Goal: Task Accomplishment & Management: Manage account settings

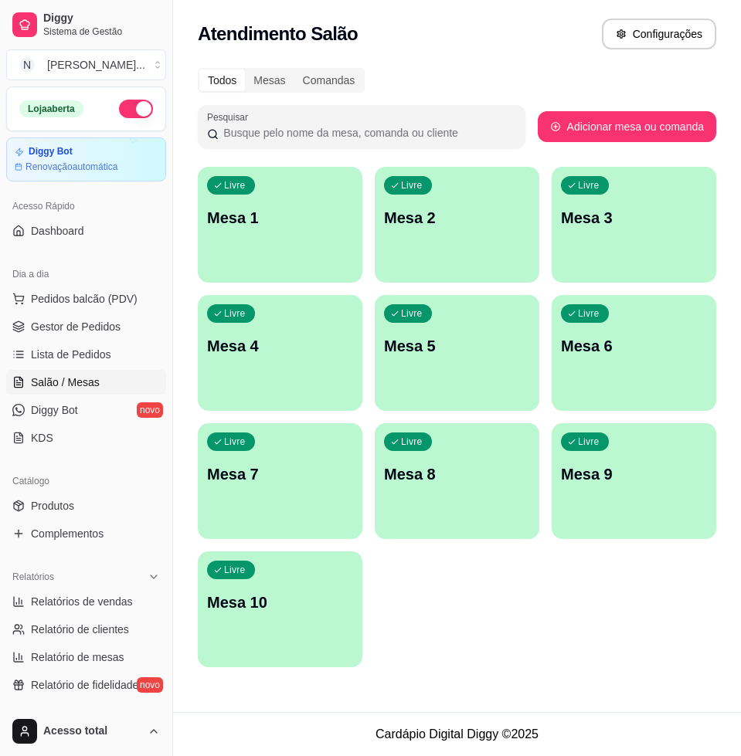
scroll to position [1, 127]
click at [100, 290] on button "Pedidos balcão (PDV)" at bounding box center [86, 299] width 160 height 25
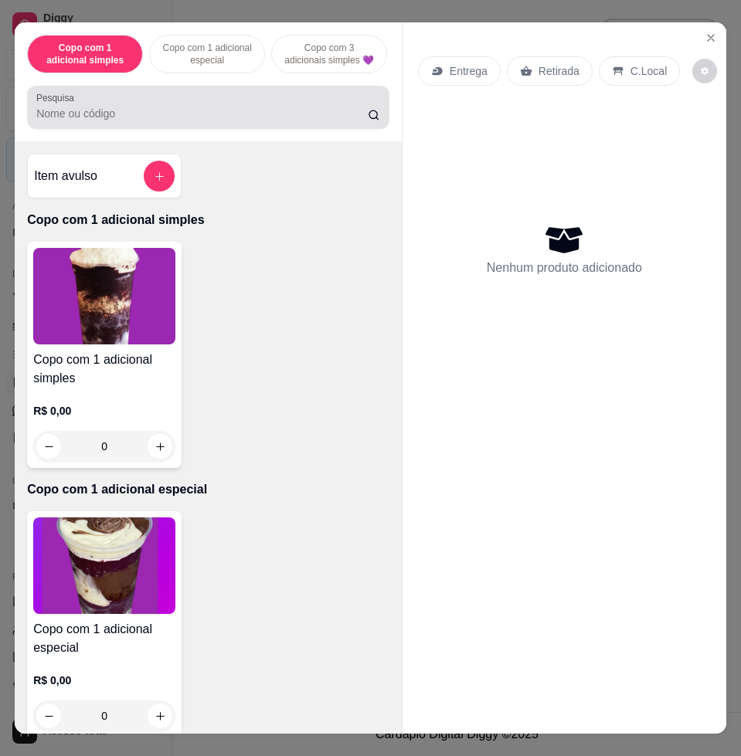
click at [165, 111] on div at bounding box center [208, 107] width 344 height 31
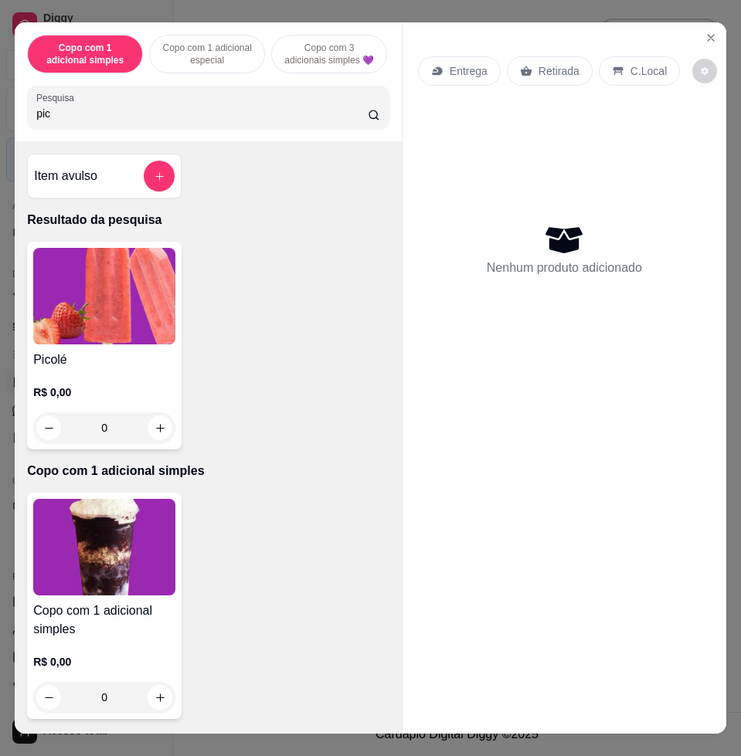
type input "pic"
click at [100, 308] on img at bounding box center [104, 296] width 142 height 97
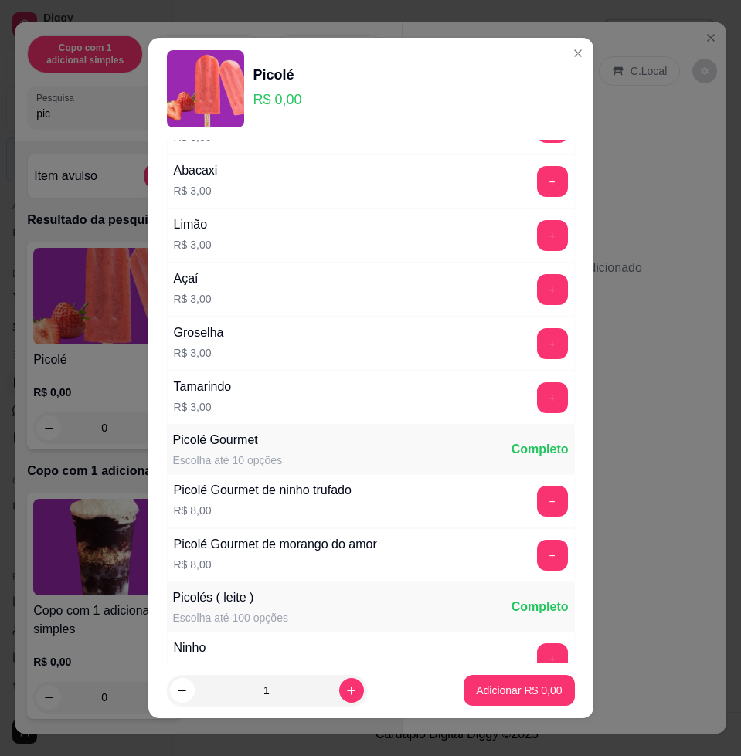
scroll to position [193, 0]
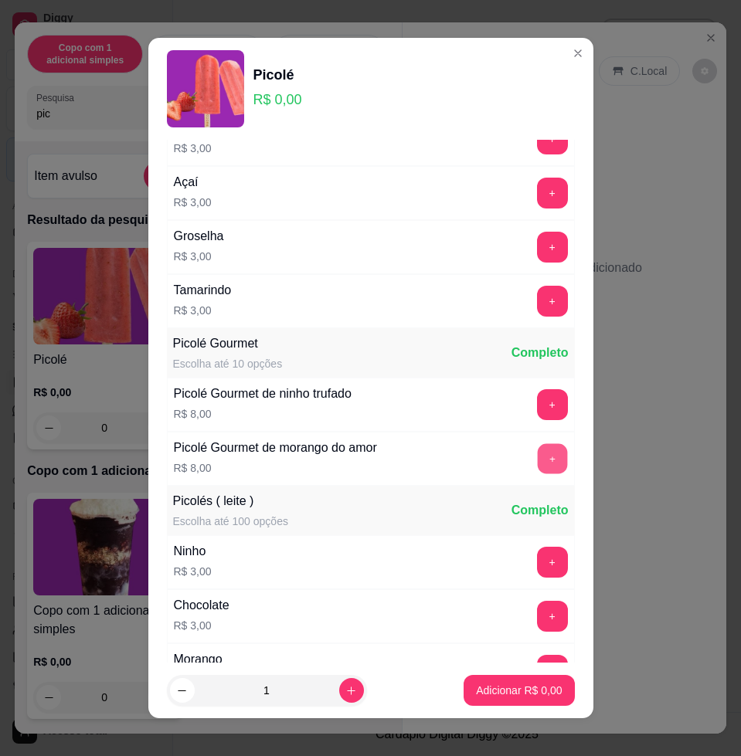
click at [537, 457] on button "+" at bounding box center [552, 459] width 30 height 30
click at [537, 457] on button "+" at bounding box center [552, 458] width 31 height 31
click at [537, 411] on button "+" at bounding box center [552, 405] width 30 height 30
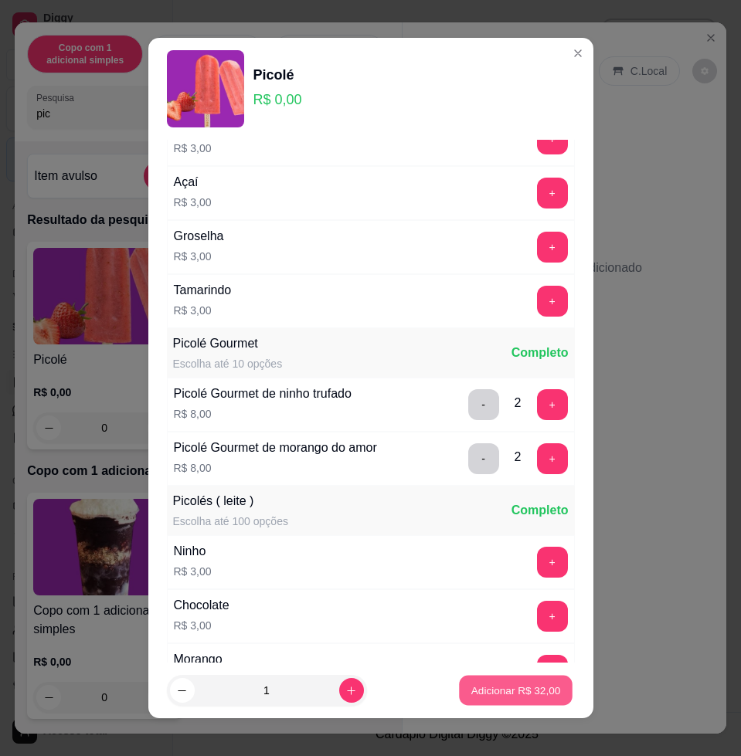
click at [536, 685] on p "Adicionar R$ 32,00" at bounding box center [516, 690] width 90 height 15
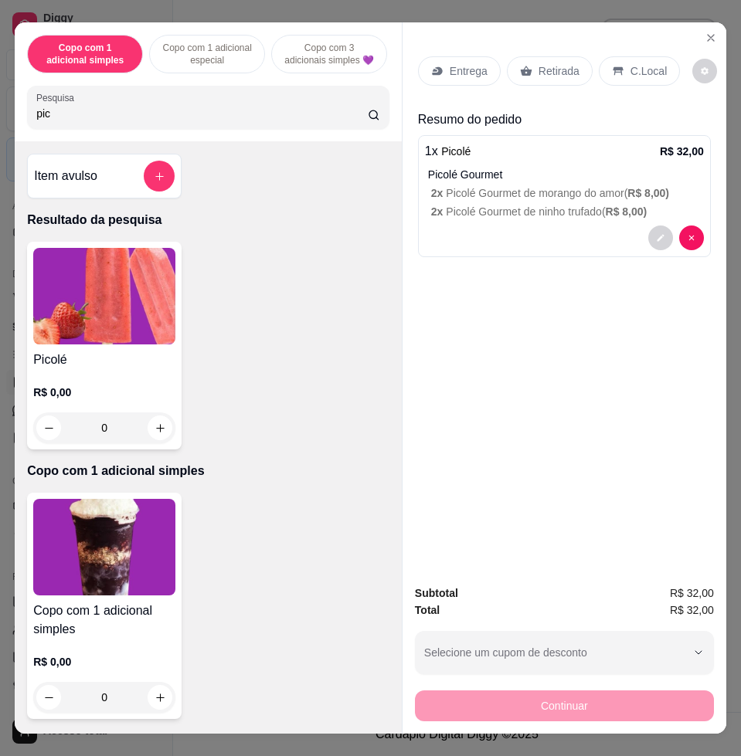
click at [628, 77] on div "C.Local" at bounding box center [639, 70] width 81 height 29
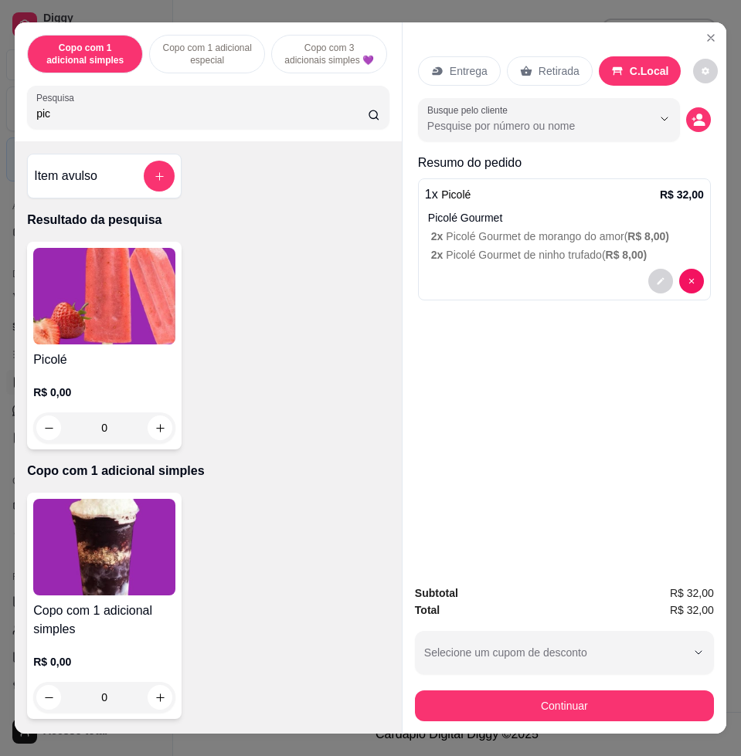
click at [569, 481] on div "Entrega Retirada C.Local Busque pelo cliente Resumo do pedido 1 x Picolé R$ 32,…" at bounding box center [564, 296] width 324 height 549
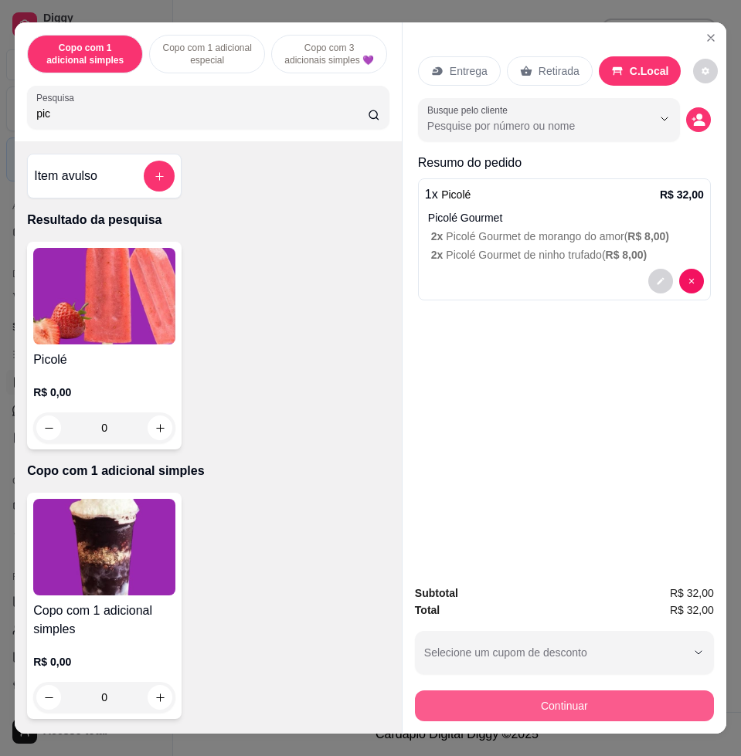
click at [571, 695] on button "Continuar" at bounding box center [564, 706] width 299 height 31
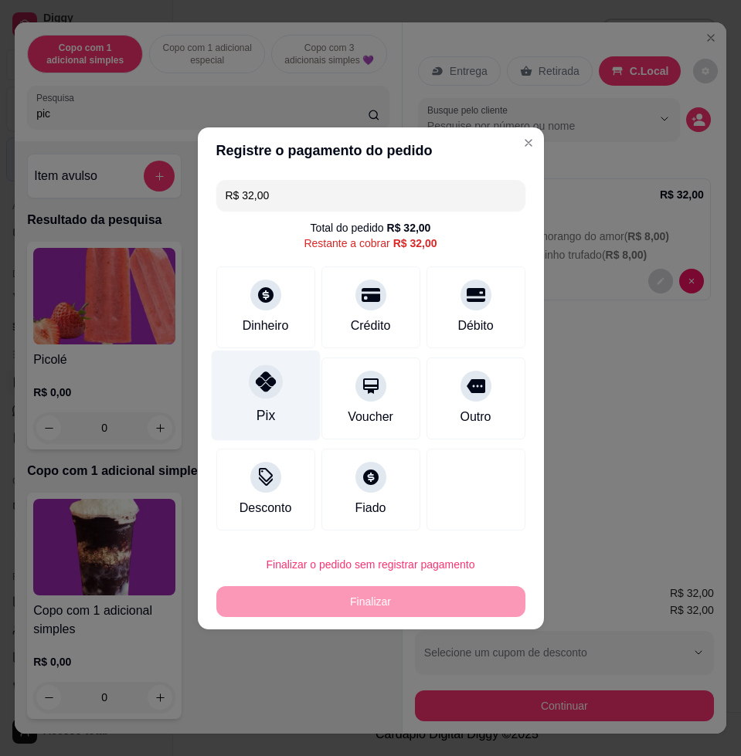
click at [284, 375] on div "Pix" at bounding box center [265, 395] width 109 height 90
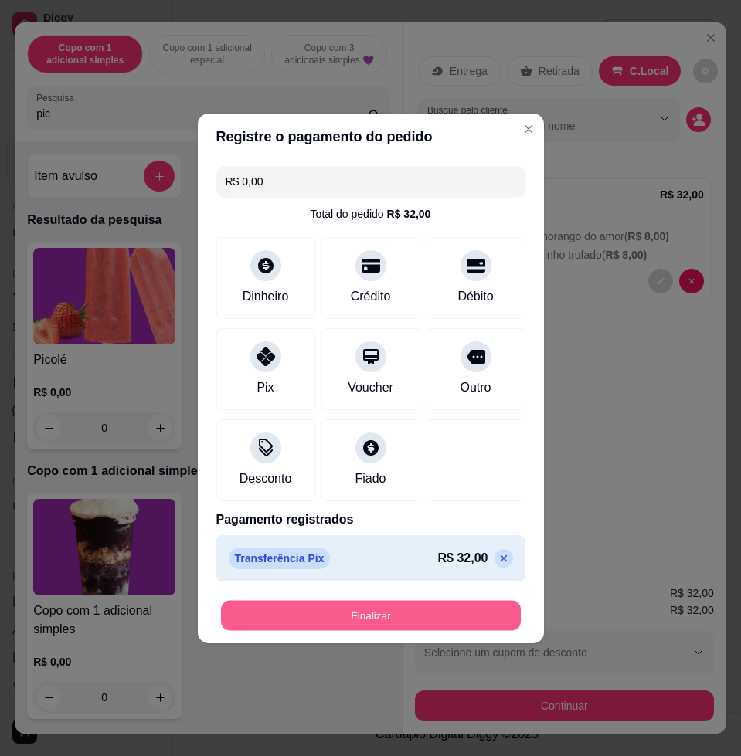
click at [392, 600] on button "Finalizar" at bounding box center [371, 615] width 300 height 30
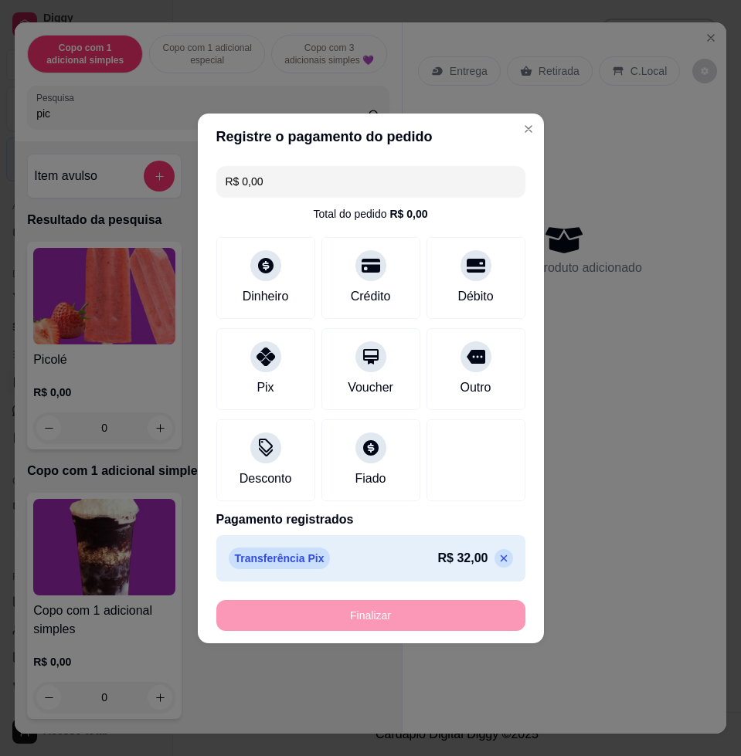
type input "-R$ 32,00"
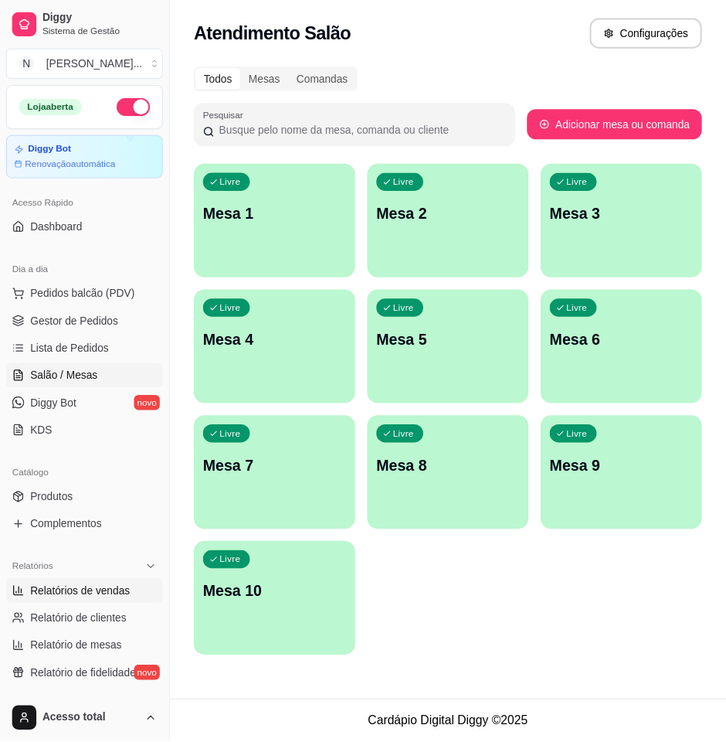
scroll to position [193, 0]
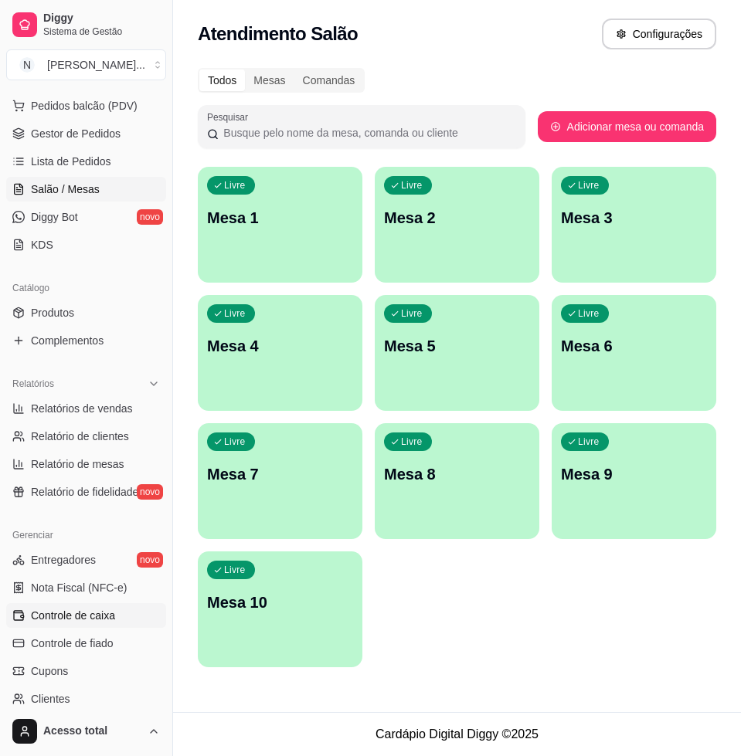
click at [101, 612] on span "Controle de caixa" at bounding box center [73, 615] width 84 height 15
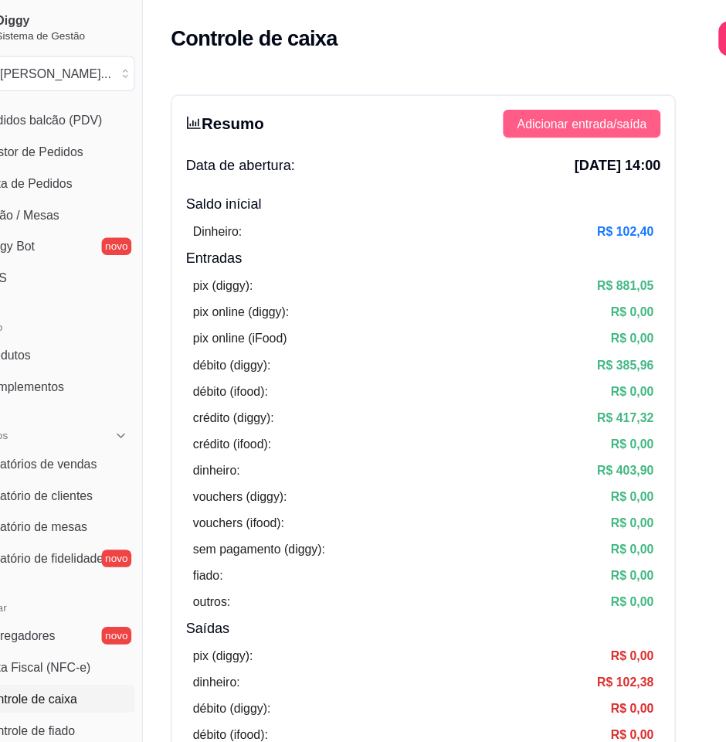
click at [524, 107] on span "Adicionar entrada/saída" at bounding box center [560, 108] width 114 height 17
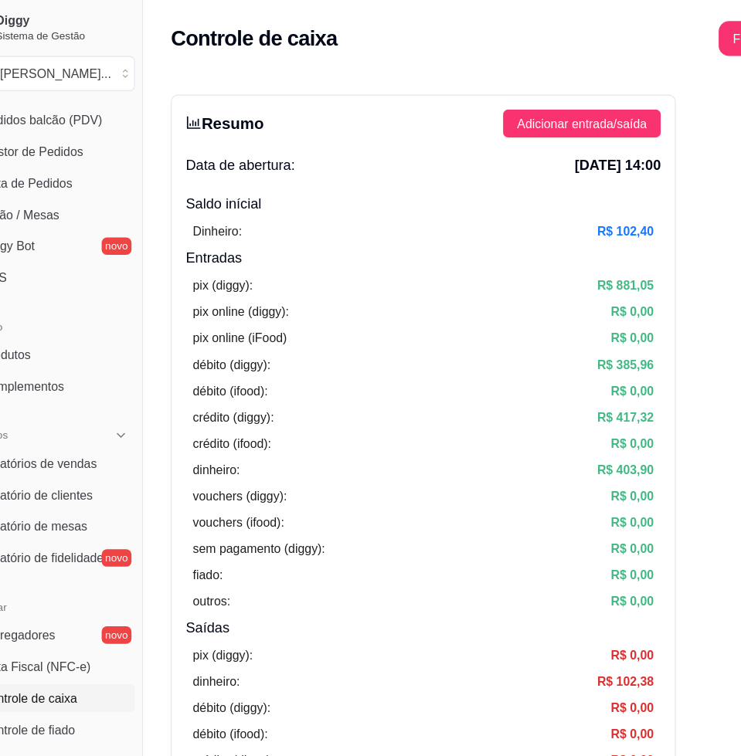
click at [373, 222] on icon "arrow-down" at bounding box center [370, 215] width 14 height 14
click at [318, 205] on button "Saída" at bounding box center [312, 199] width 12 height 12
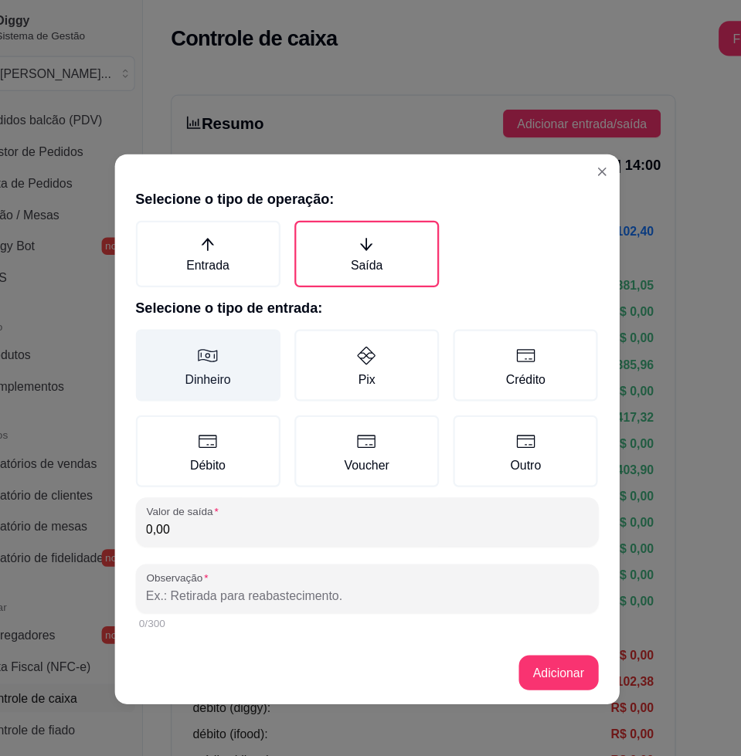
drag, startPoint x: 241, startPoint y: 318, endPoint x: 249, endPoint y: 413, distance: 96.1
click at [241, 318] on label "Dinheiro" at bounding box center [230, 321] width 127 height 63
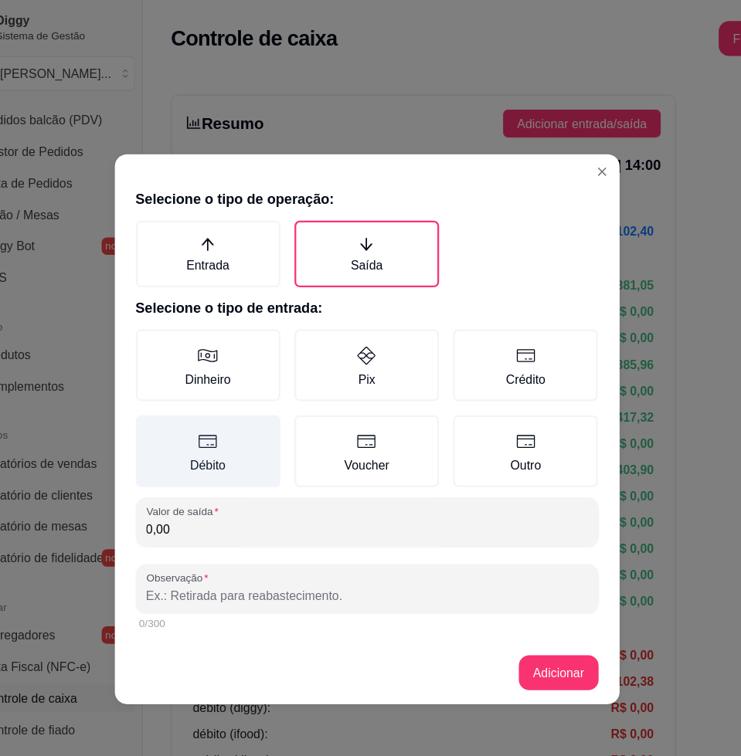
click at [178, 302] on button "Dinheiro" at bounding box center [172, 296] width 12 height 12
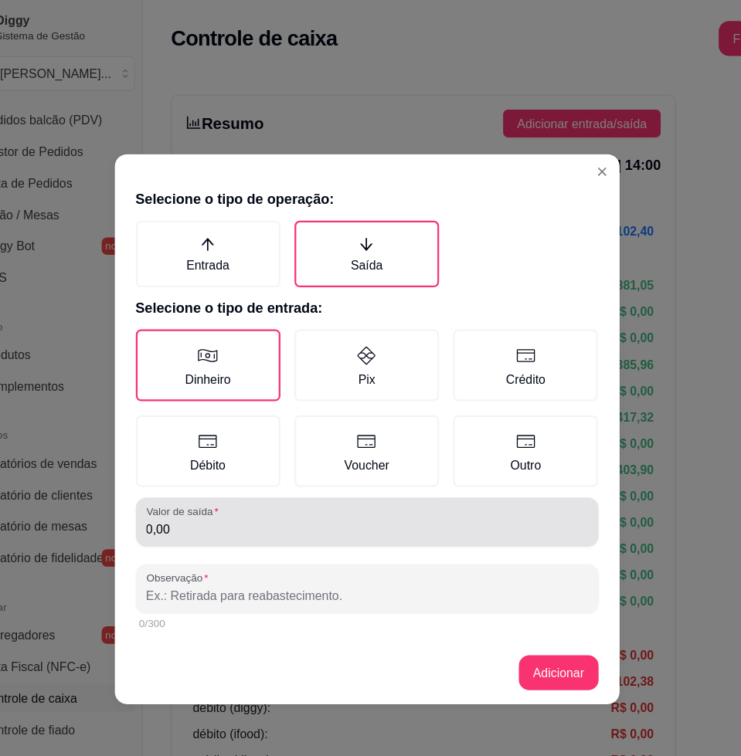
click at [254, 456] on div "0,00" at bounding box center [370, 460] width 389 height 31
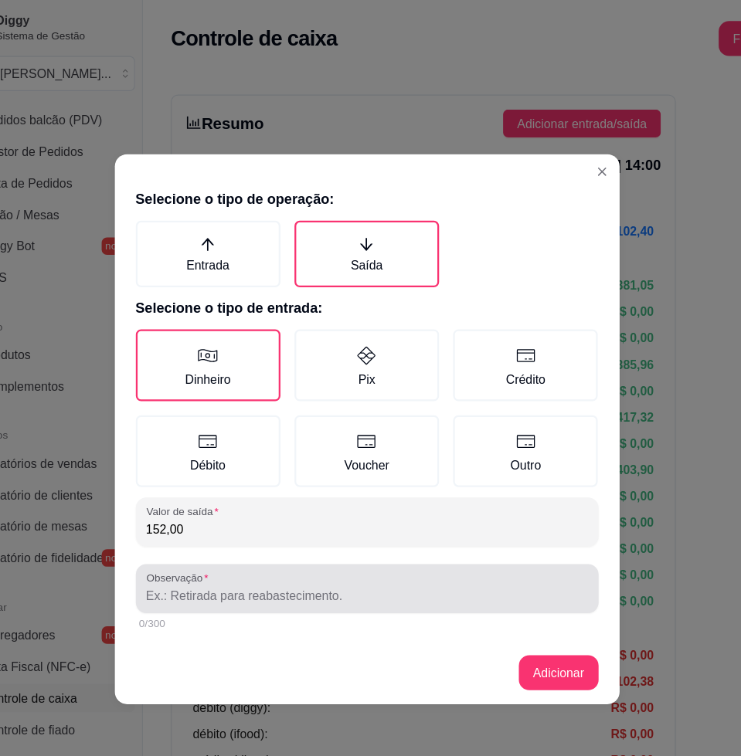
type input "152,00"
click at [246, 509] on div at bounding box center [370, 519] width 389 height 31
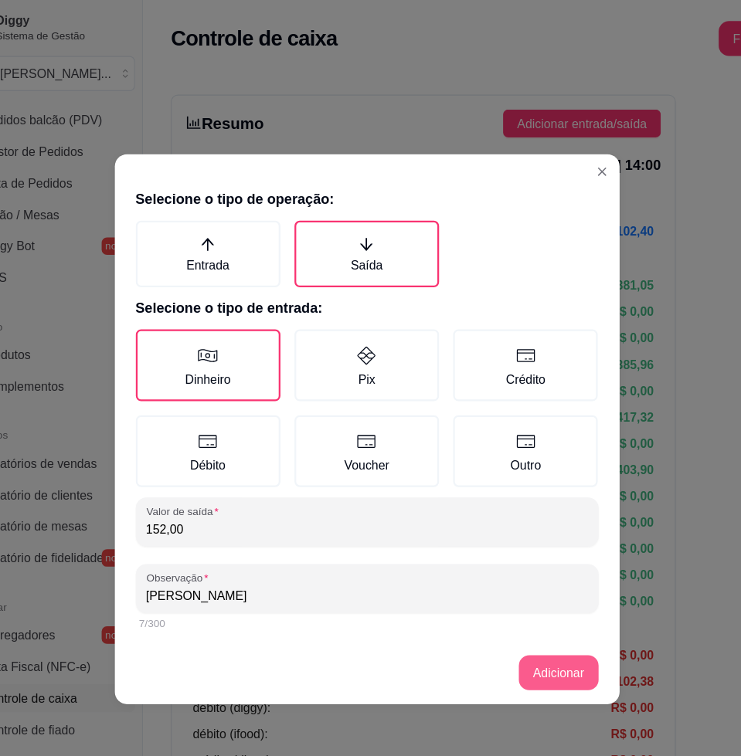
type input "[PERSON_NAME]"
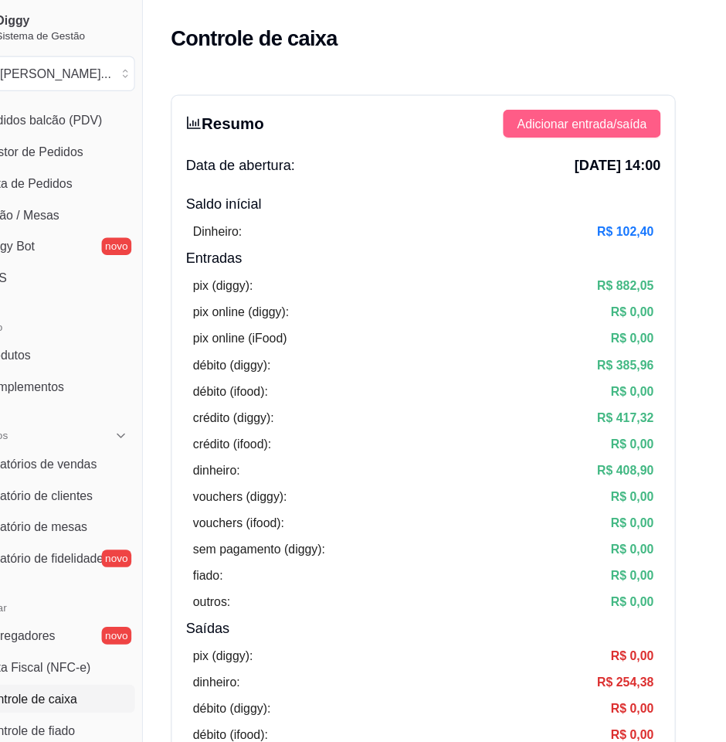
click at [520, 112] on span "Adicionar entrada/saída" at bounding box center [560, 108] width 114 height 17
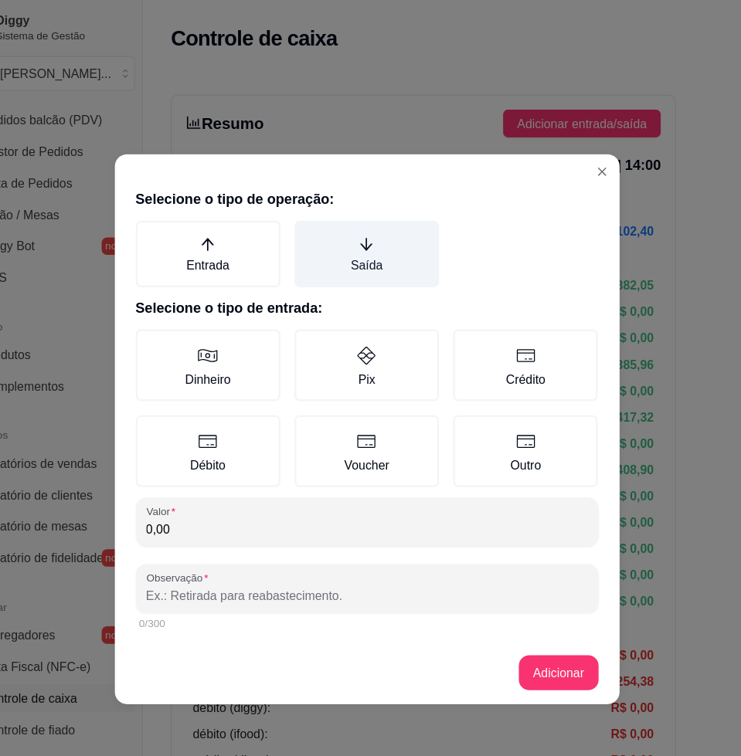
click at [356, 229] on label "Saída" at bounding box center [370, 224] width 127 height 59
click at [318, 206] on button "Saída" at bounding box center [312, 200] width 12 height 12
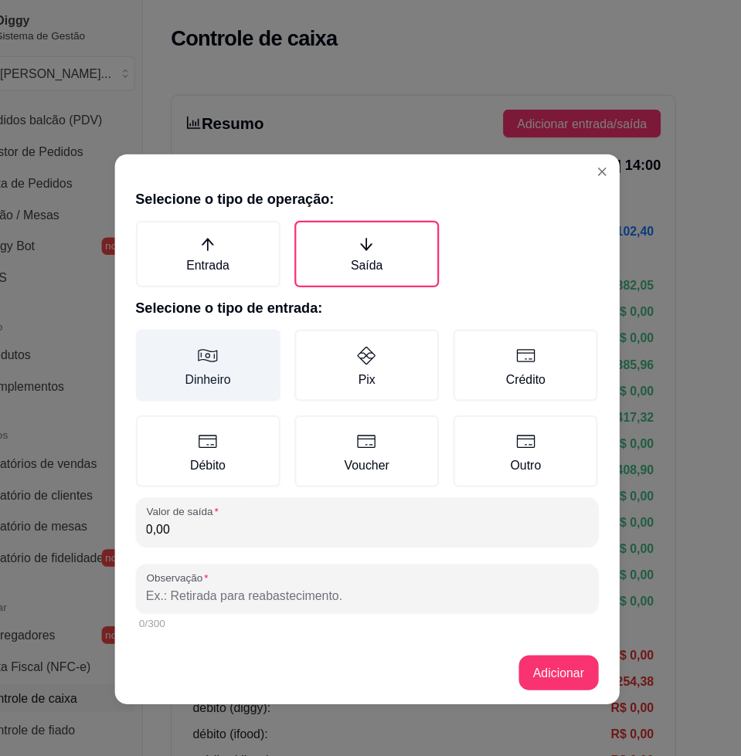
click at [268, 326] on label "Dinheiro" at bounding box center [230, 321] width 127 height 63
click at [178, 302] on button "Dinheiro" at bounding box center [172, 296] width 12 height 12
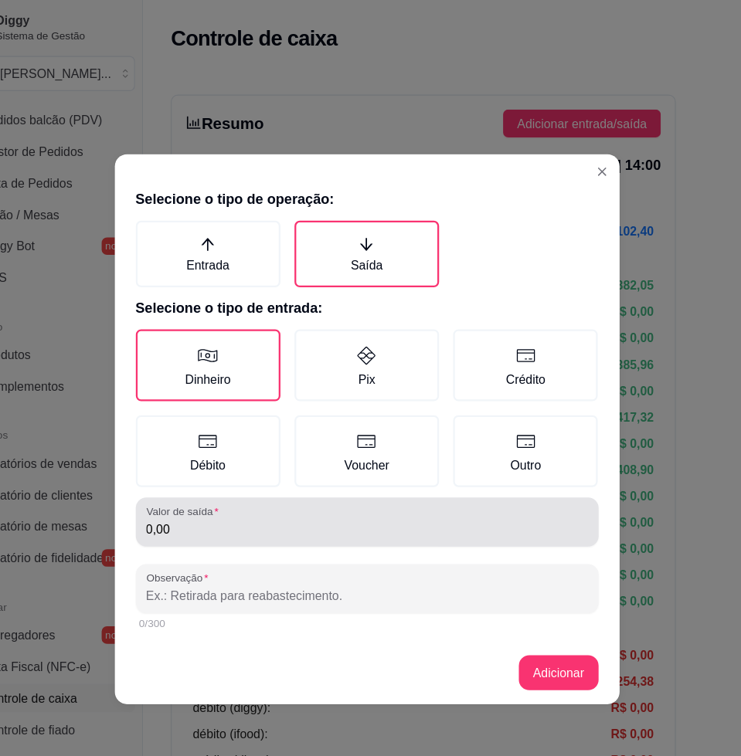
click at [314, 468] on input "0,00" at bounding box center [370, 466] width 389 height 15
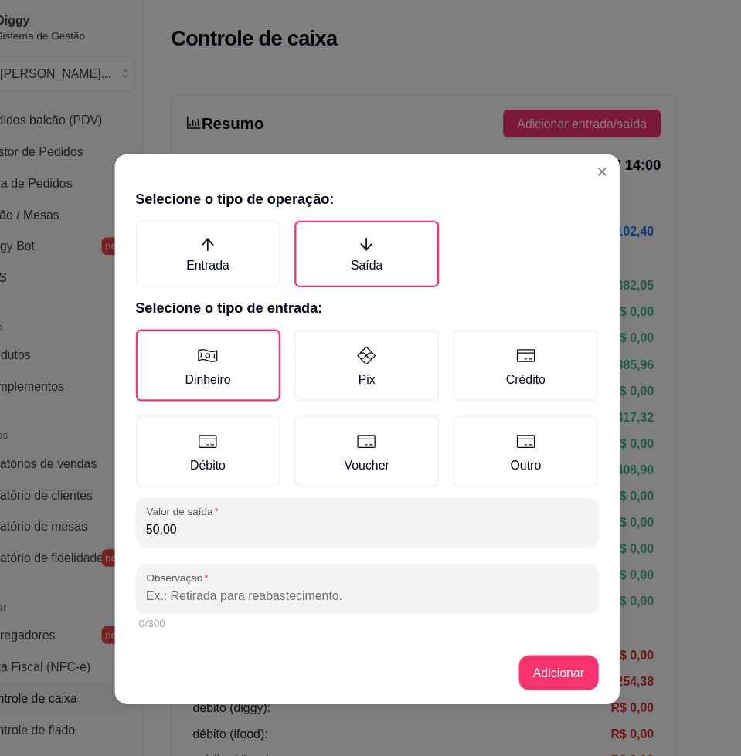
type input "50,00"
click at [284, 518] on input "Observação" at bounding box center [370, 525] width 389 height 15
type input "S"
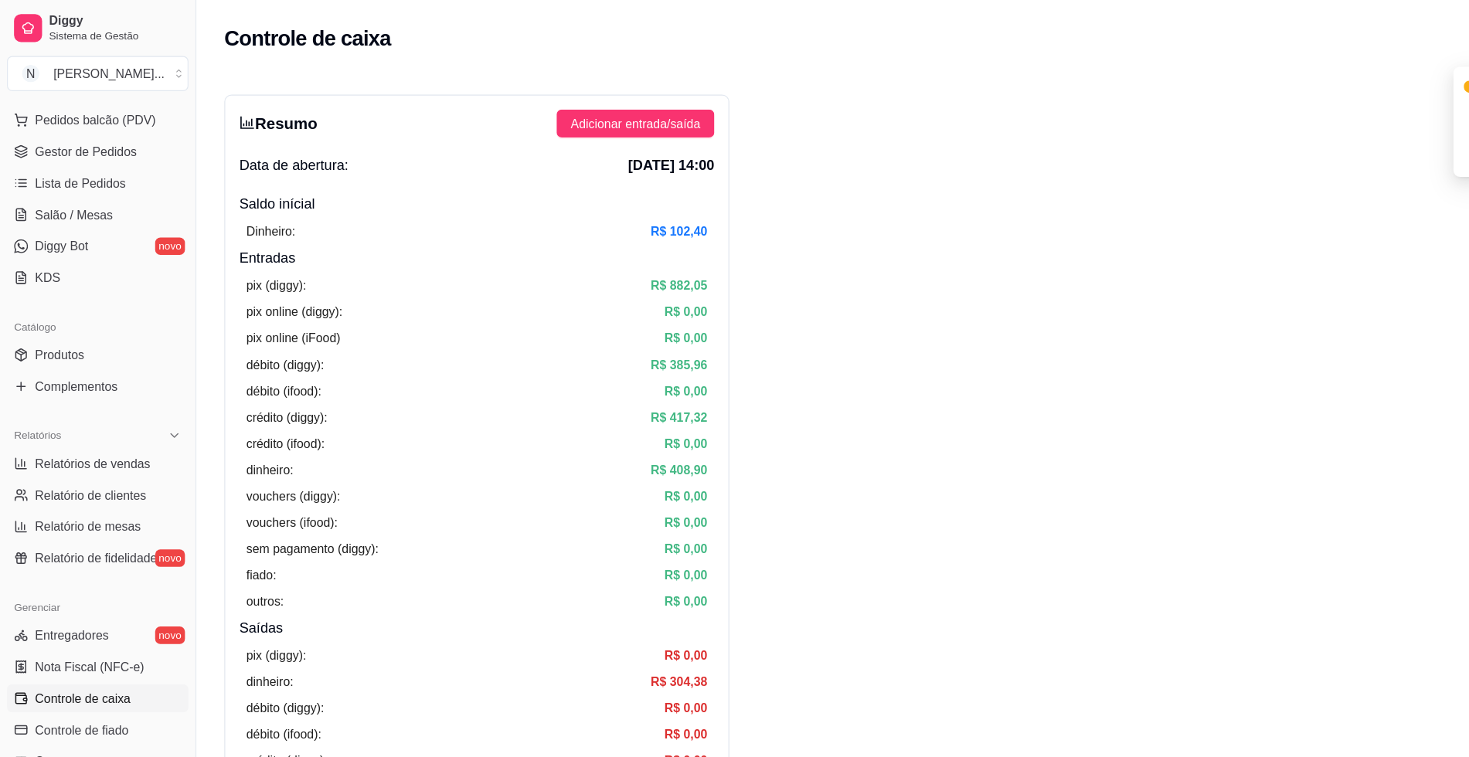
drag, startPoint x: 1284, startPoint y: 112, endPoint x: 1156, endPoint y: 102, distance: 127.9
click at [740, 102] on body "Diggy Sistema de Gestão N Nalita Açaite ... Loja aberta Diggy Bot Renovação aut…" at bounding box center [734, 378] width 1469 height 757
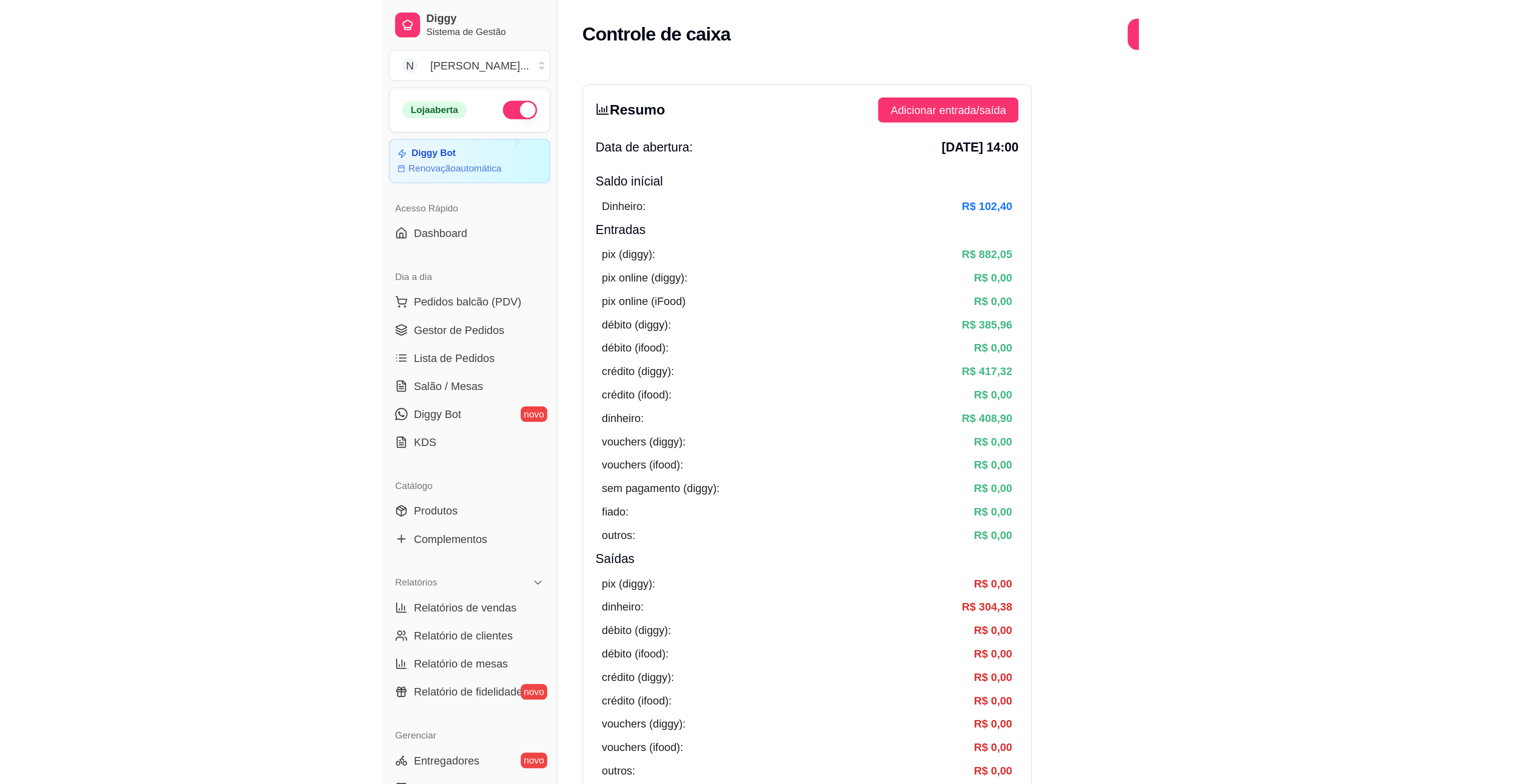
scroll to position [1, 82]
